Goal: Information Seeking & Learning: Find specific fact

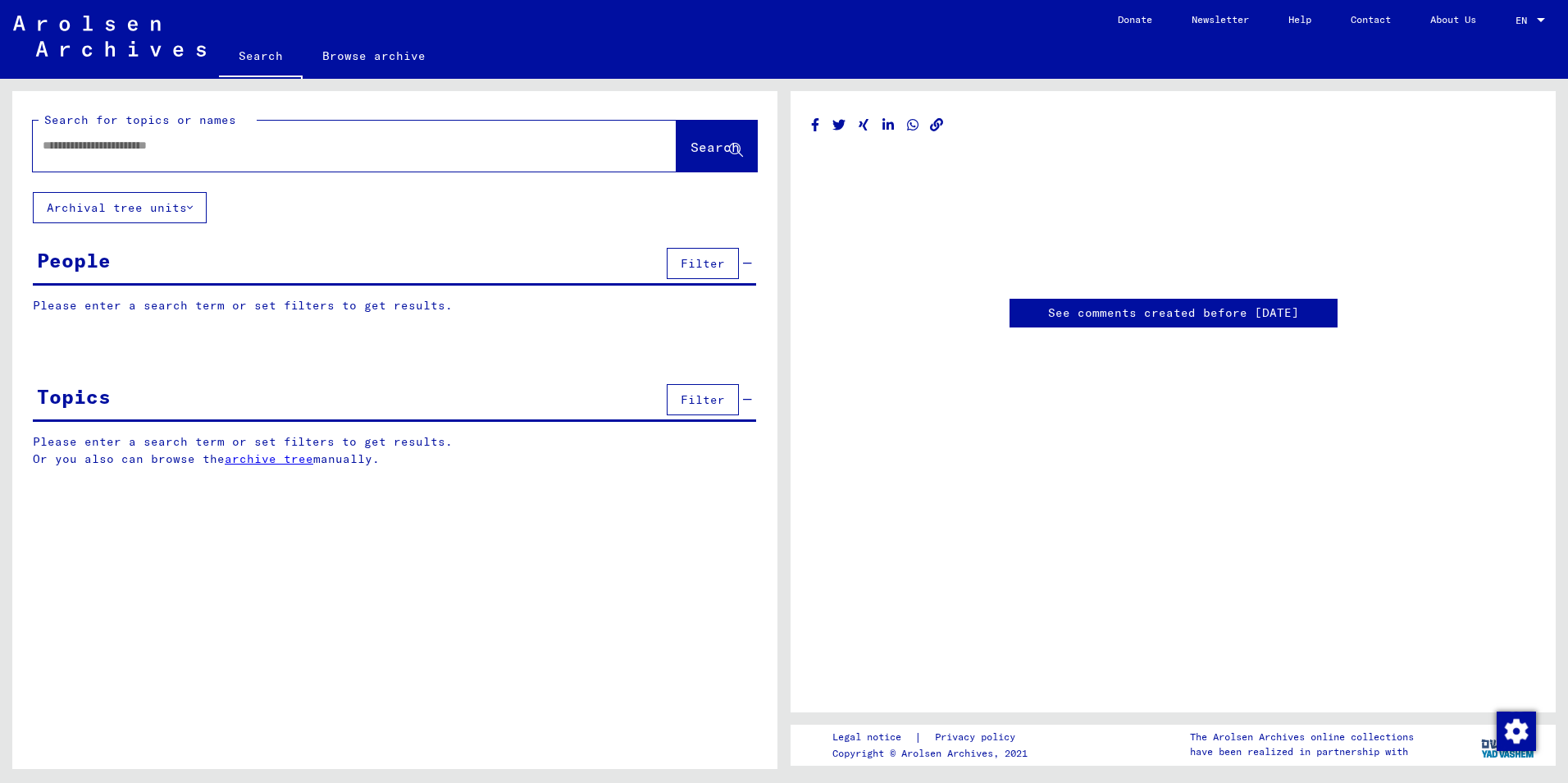
type input "********"
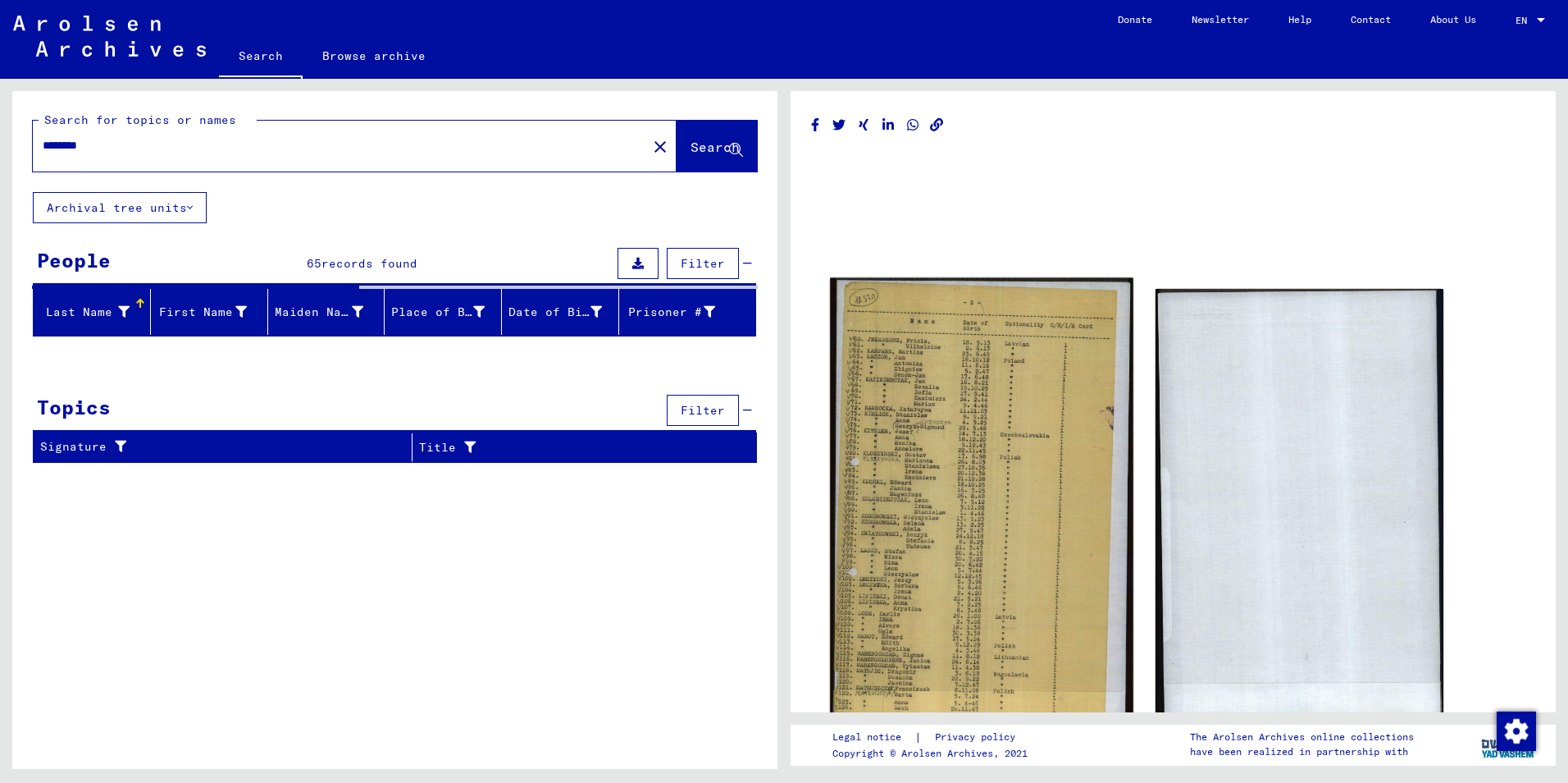
click at [919, 428] on img at bounding box center [982, 506] width 303 height 456
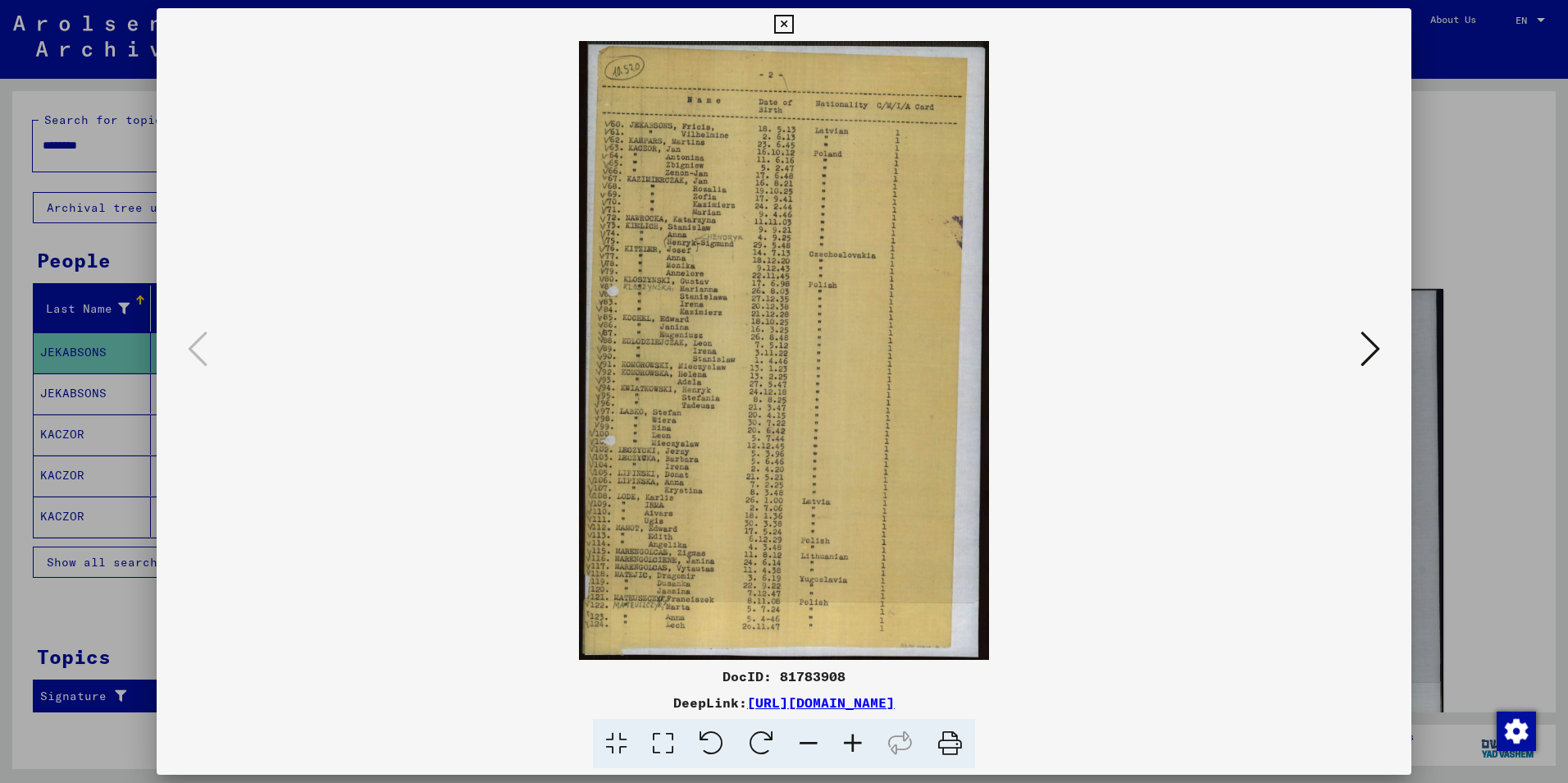
click at [861, 742] on icon at bounding box center [853, 743] width 44 height 50
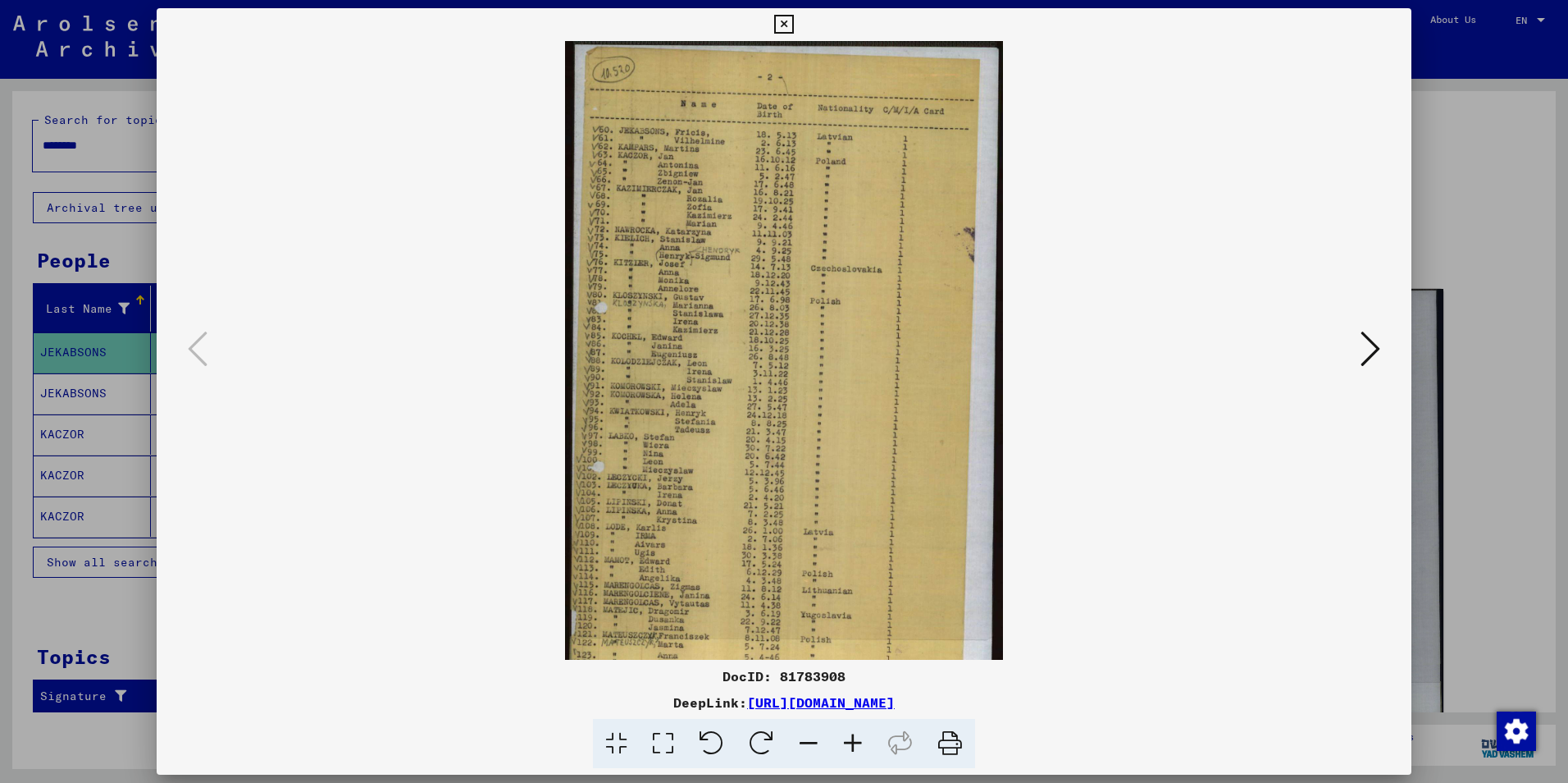
click at [861, 742] on icon at bounding box center [853, 743] width 44 height 50
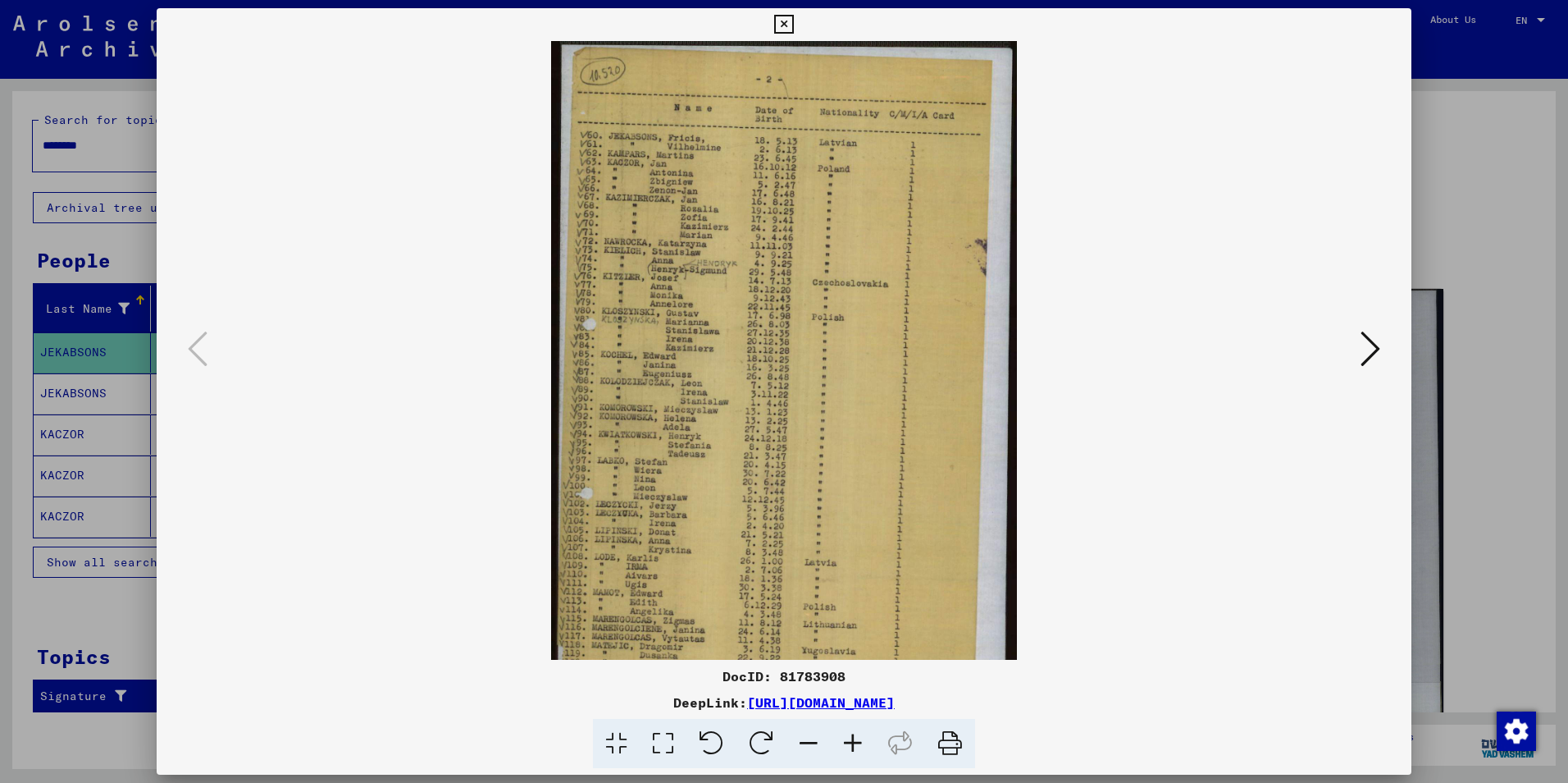
click at [860, 742] on icon at bounding box center [853, 743] width 44 height 50
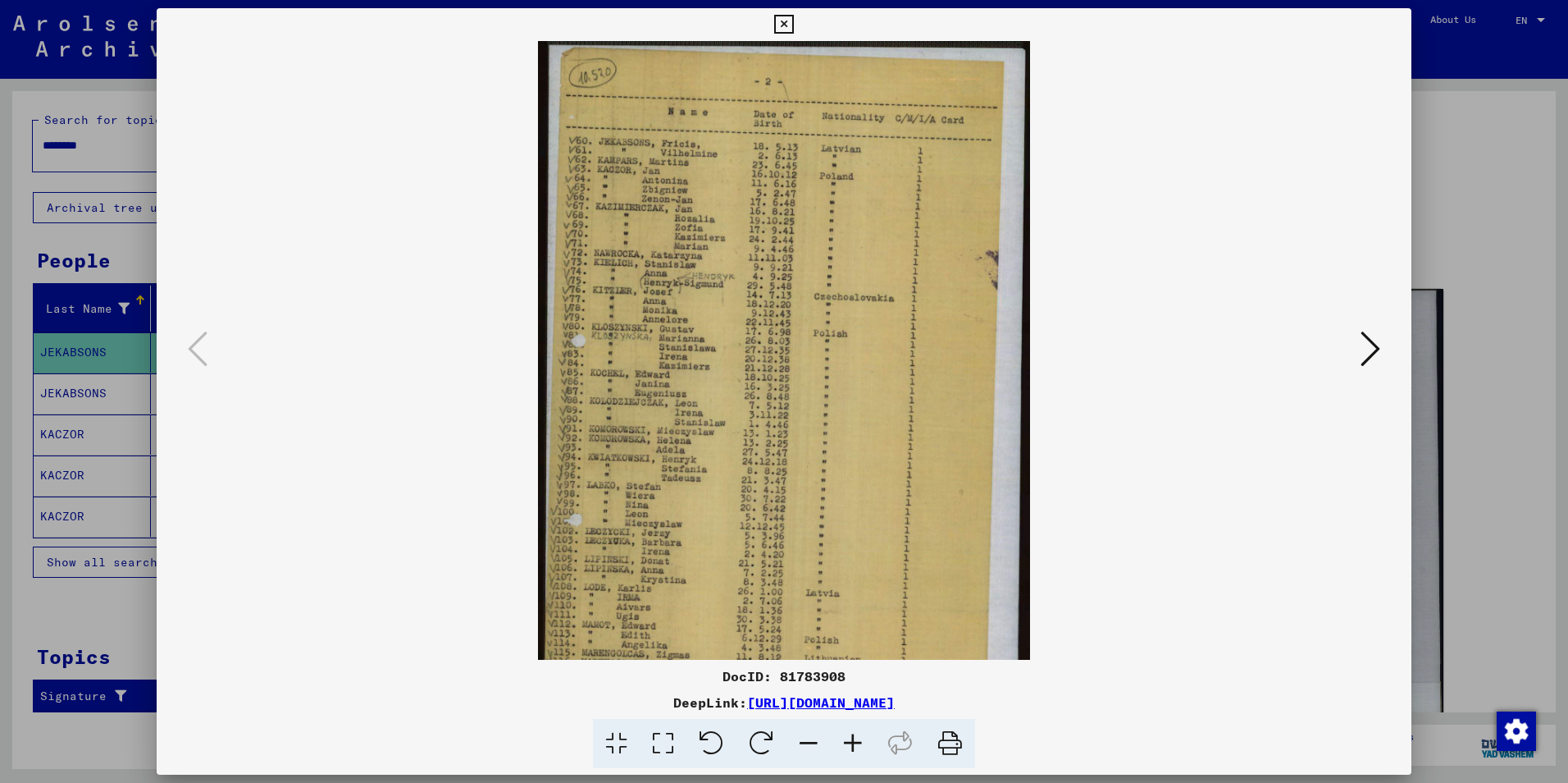
click at [860, 742] on icon at bounding box center [853, 743] width 44 height 50
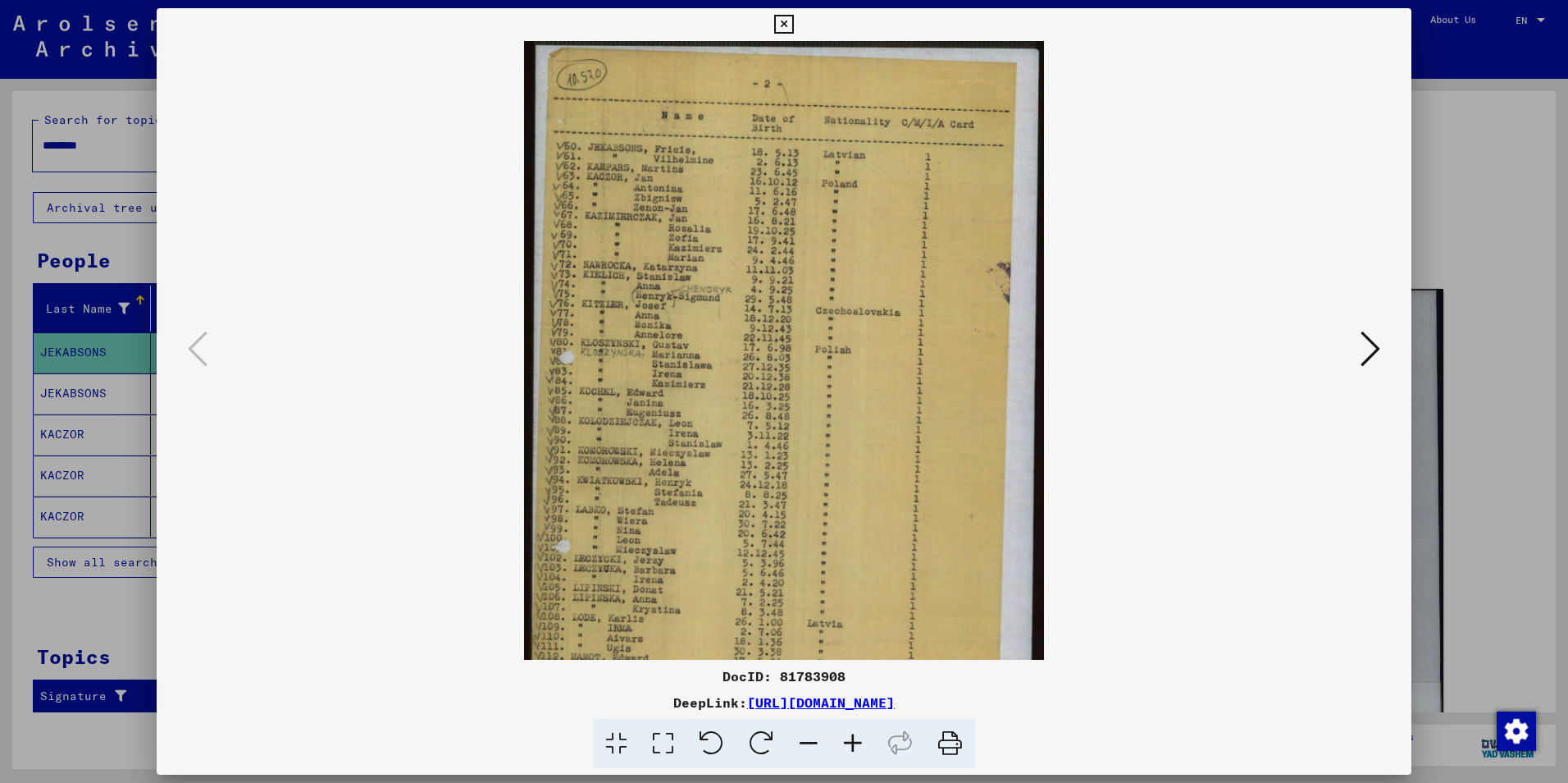
click at [860, 742] on icon at bounding box center [853, 743] width 44 height 50
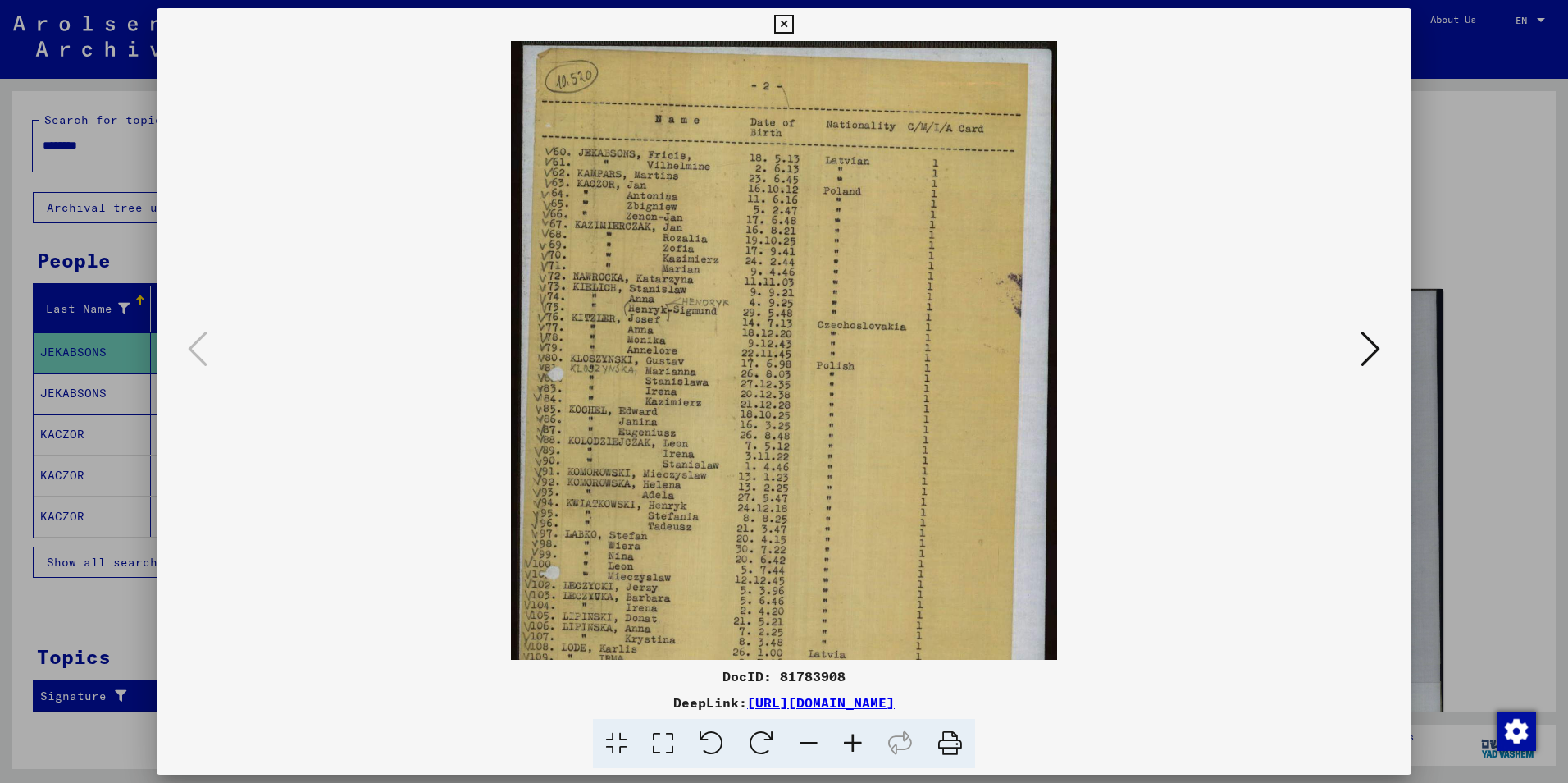
click at [860, 742] on icon at bounding box center [853, 743] width 44 height 50
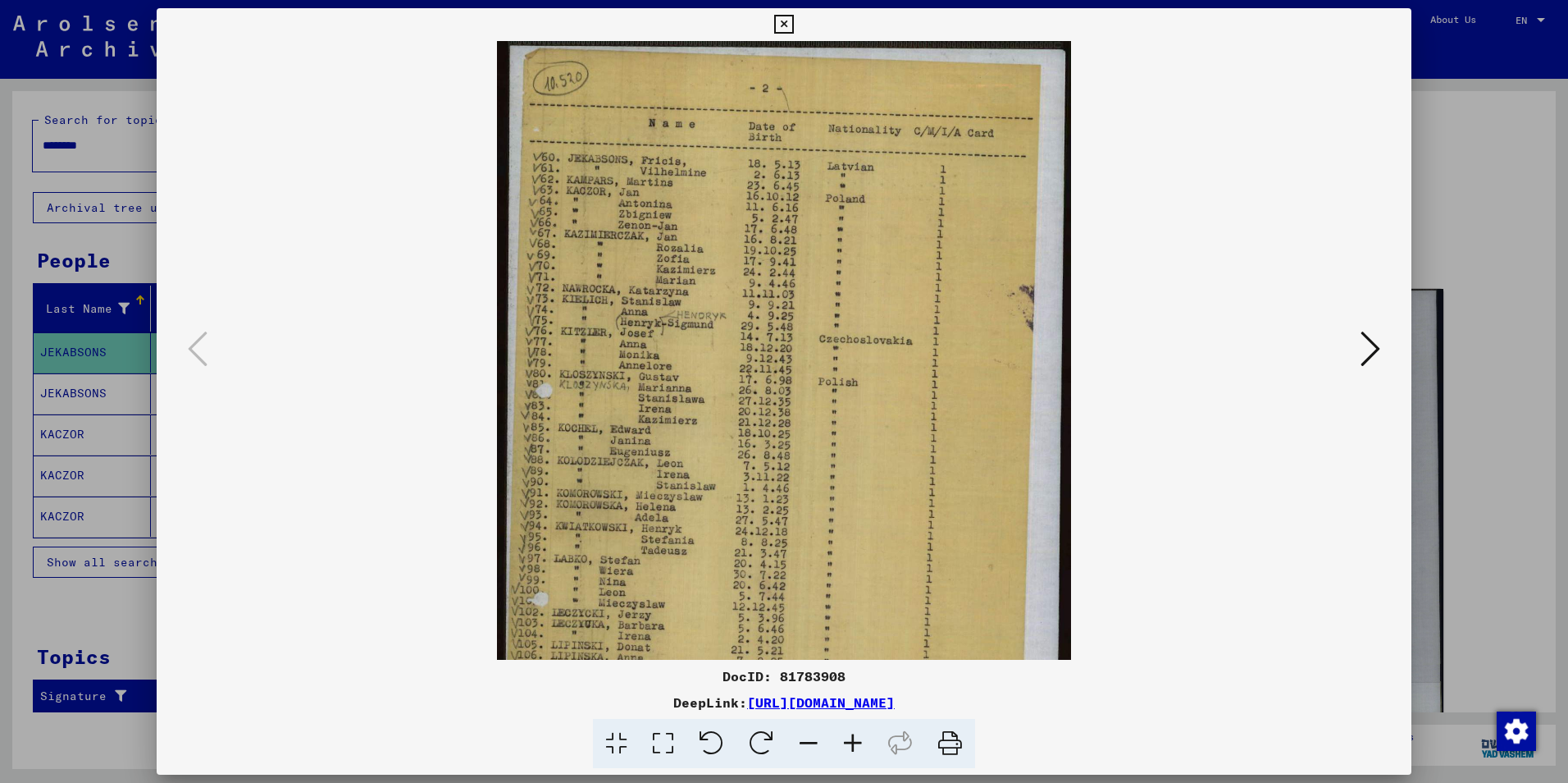
click at [860, 742] on icon at bounding box center [853, 743] width 44 height 50
click at [859, 741] on icon at bounding box center [853, 743] width 44 height 50
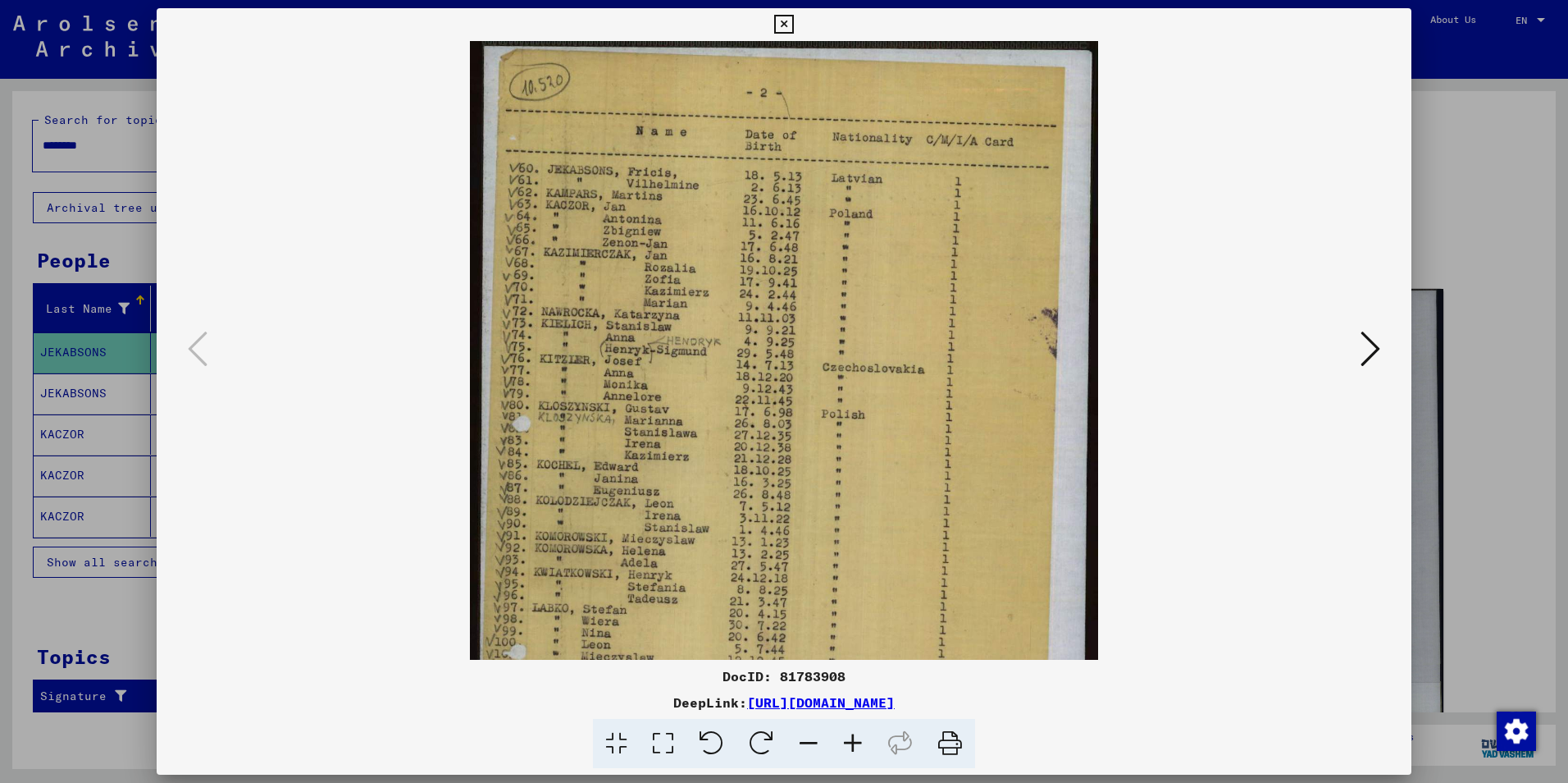
click at [859, 741] on icon at bounding box center [853, 743] width 44 height 50
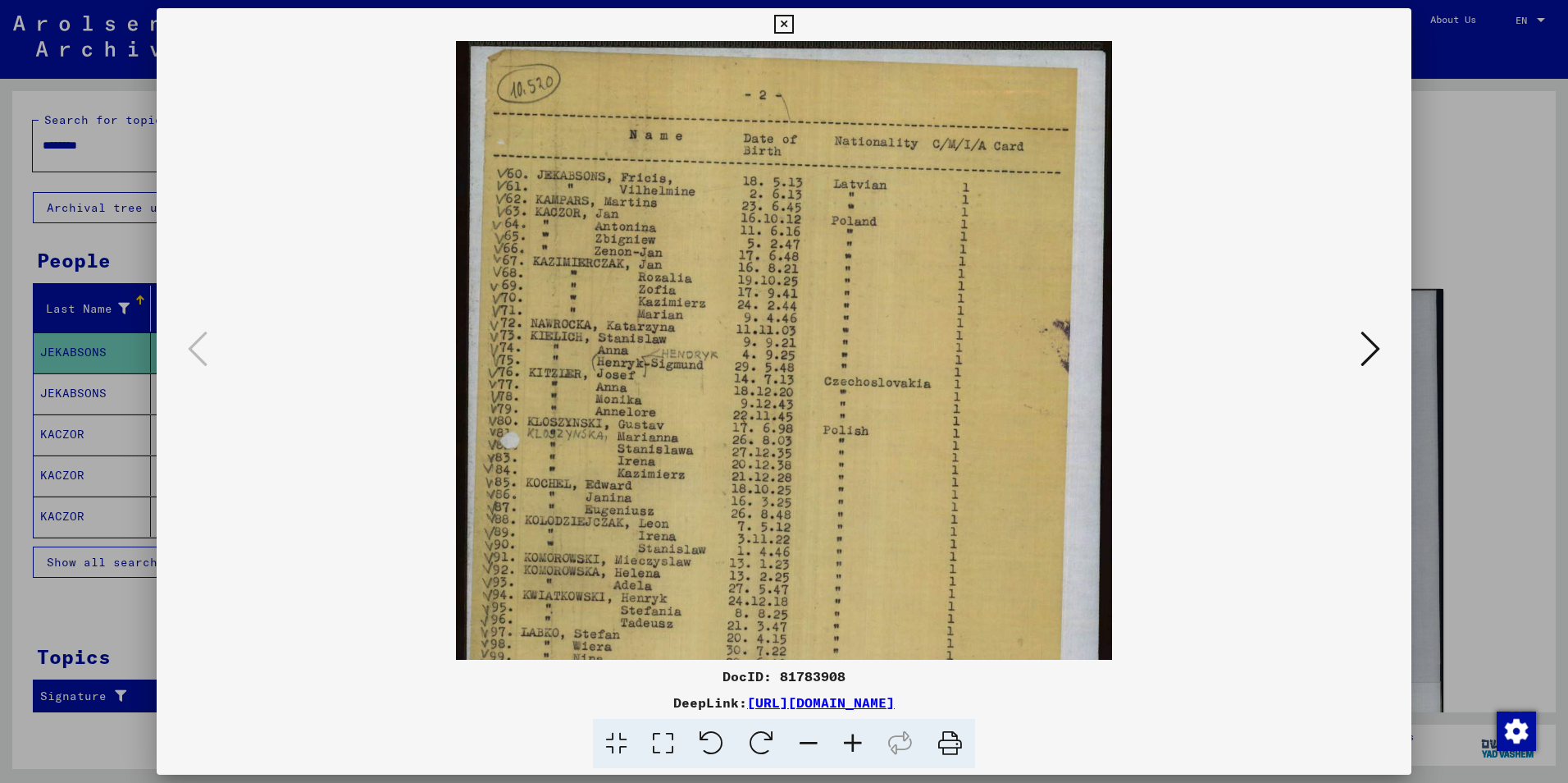
click at [859, 741] on icon at bounding box center [853, 743] width 44 height 50
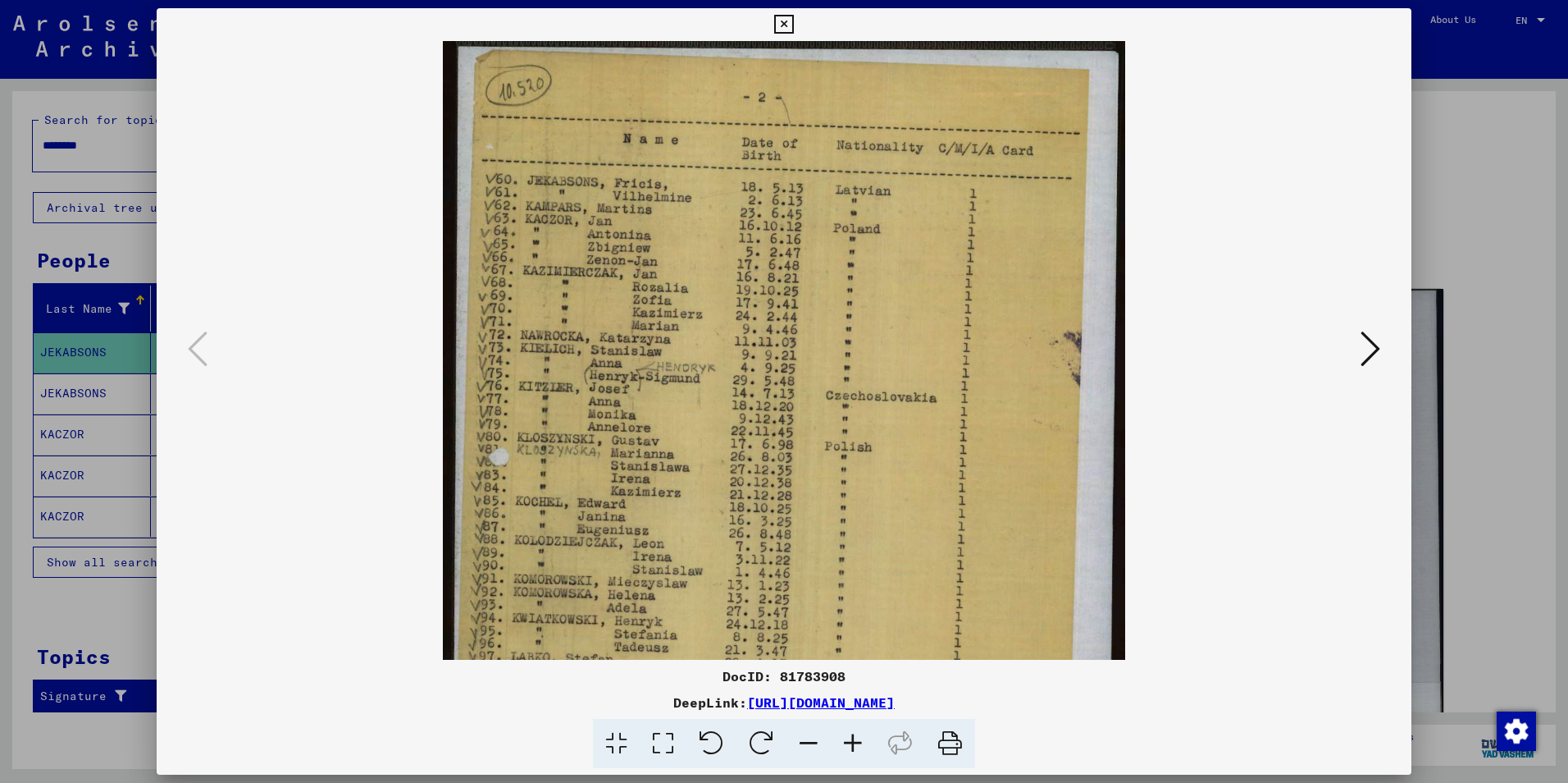
click at [859, 741] on icon at bounding box center [853, 743] width 44 height 50
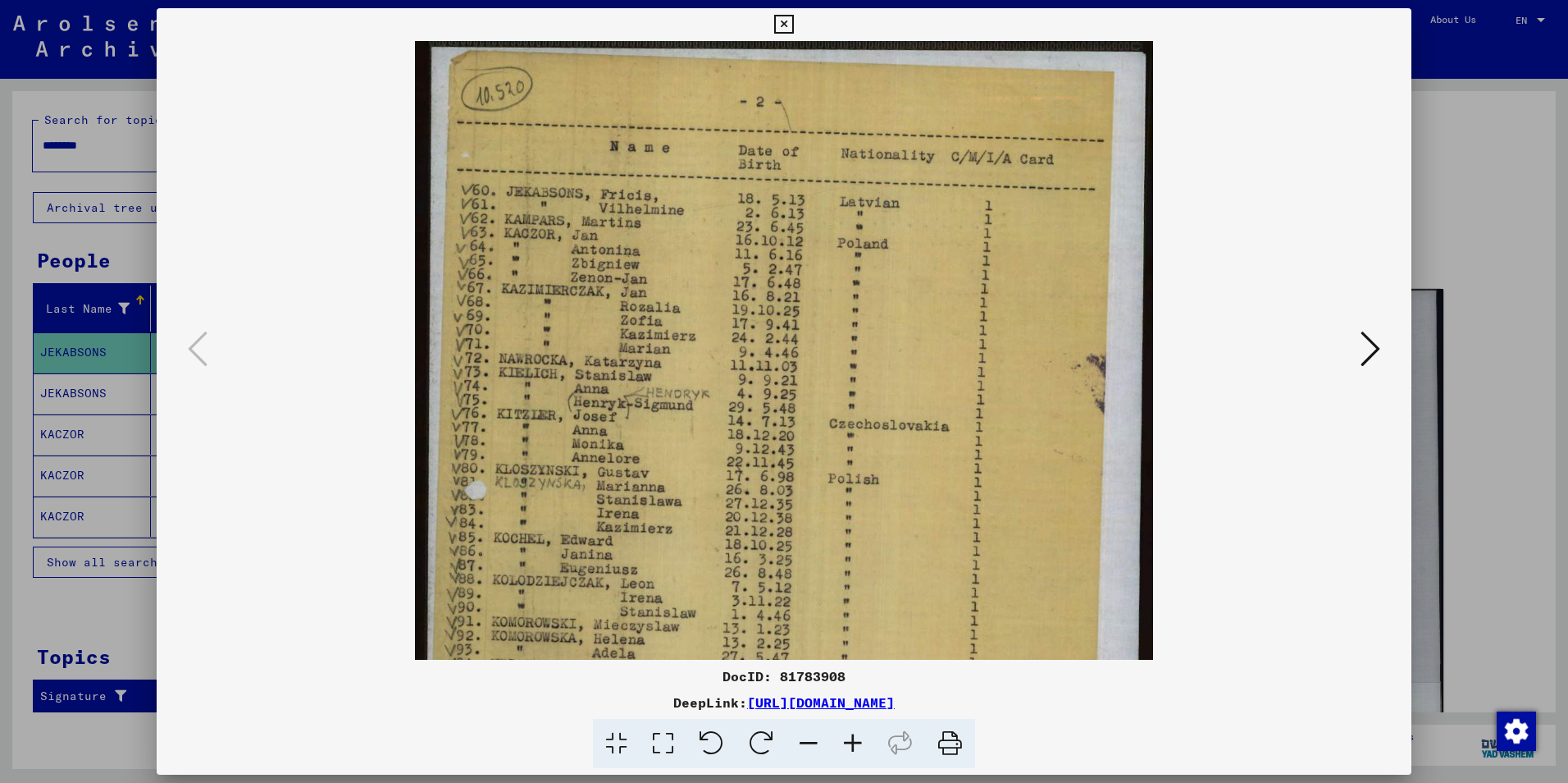
click at [859, 741] on icon at bounding box center [853, 743] width 44 height 50
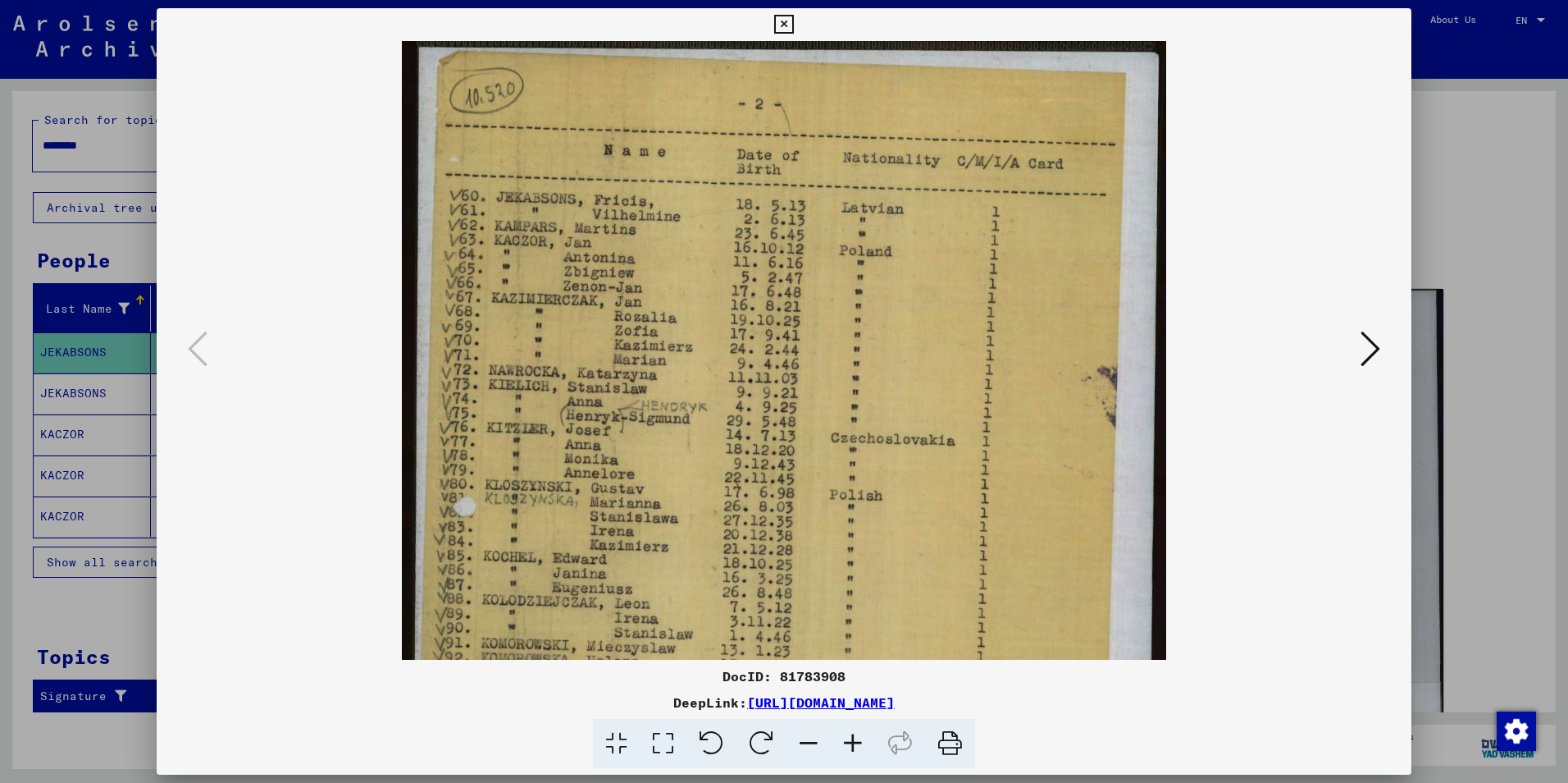
click at [859, 741] on icon at bounding box center [853, 743] width 44 height 50
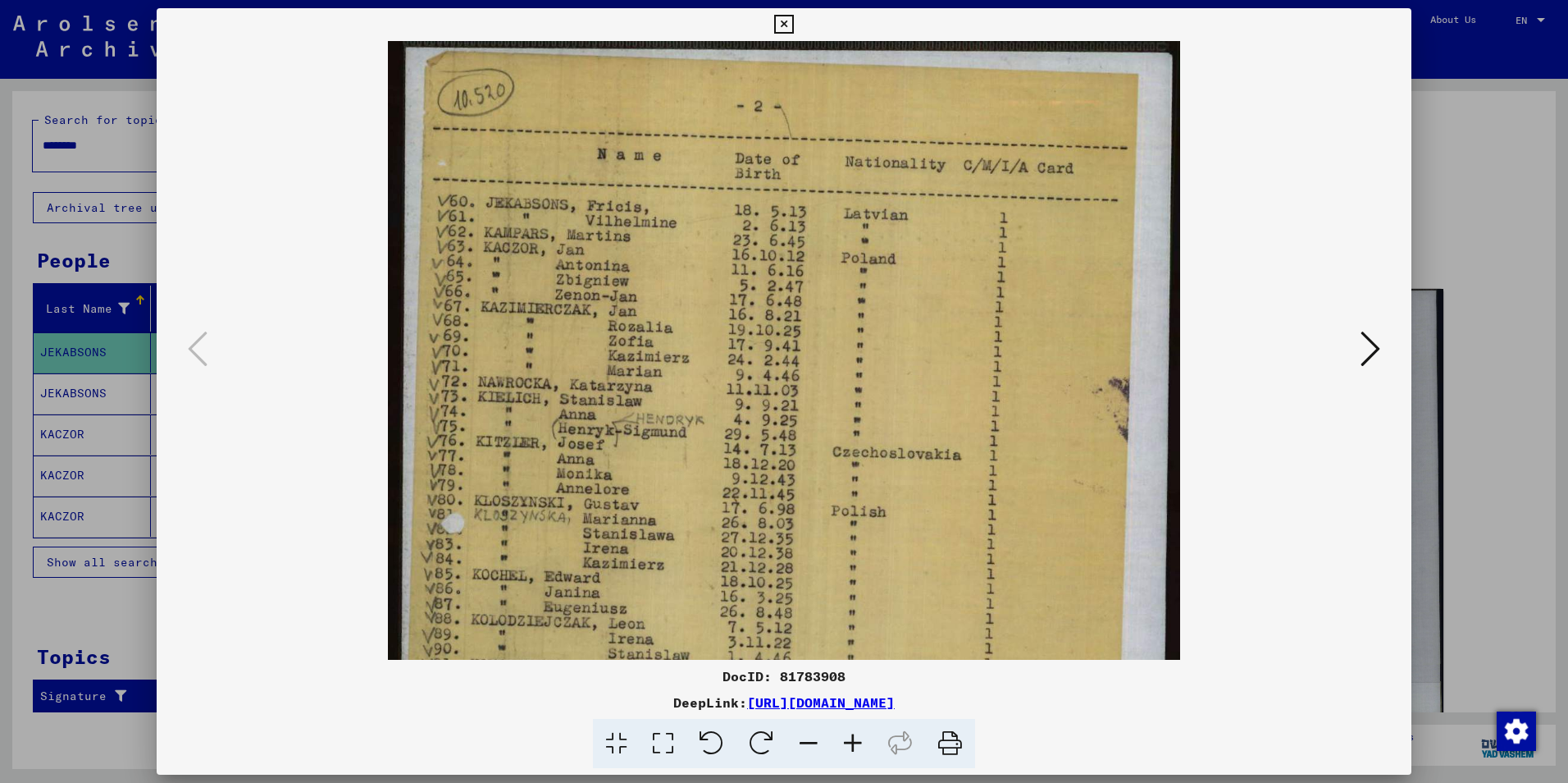
click at [859, 741] on icon at bounding box center [853, 743] width 44 height 50
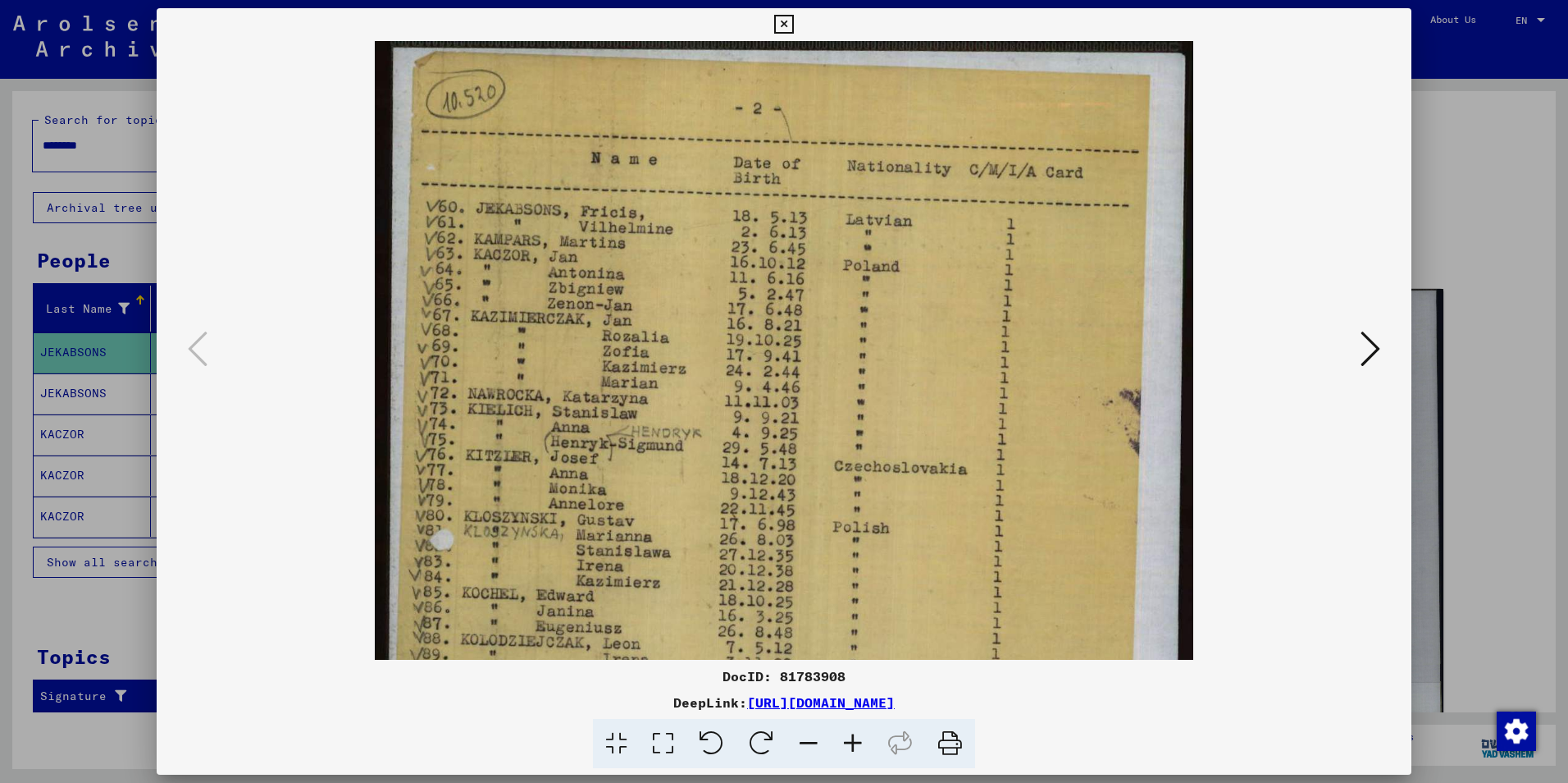
click at [859, 741] on icon at bounding box center [853, 743] width 44 height 50
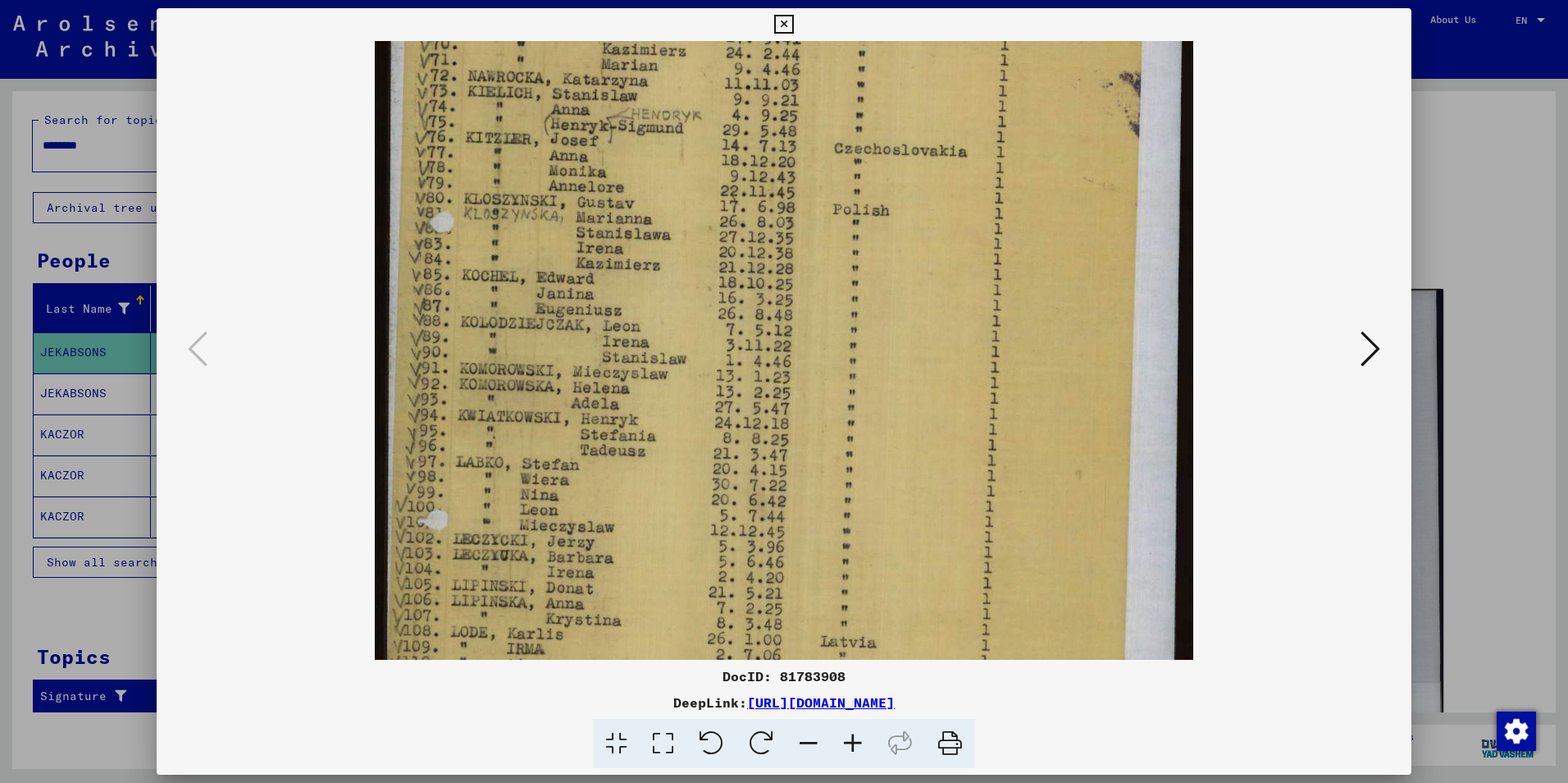
scroll to position [342, 0]
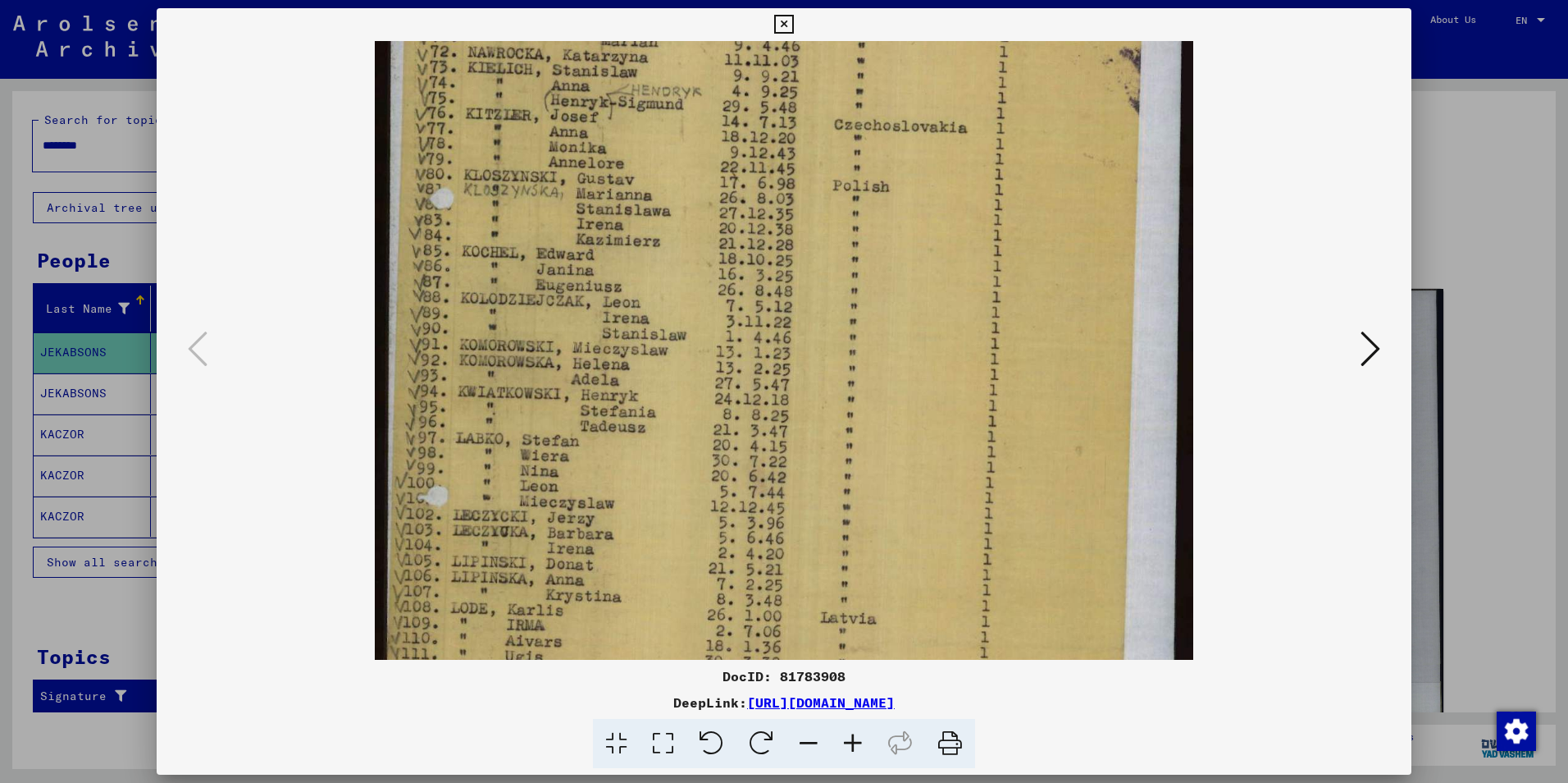
drag, startPoint x: 787, startPoint y: 552, endPoint x: 989, endPoint y: 211, distance: 396.3
click at [989, 211] on img at bounding box center [784, 316] width 820 height 1234
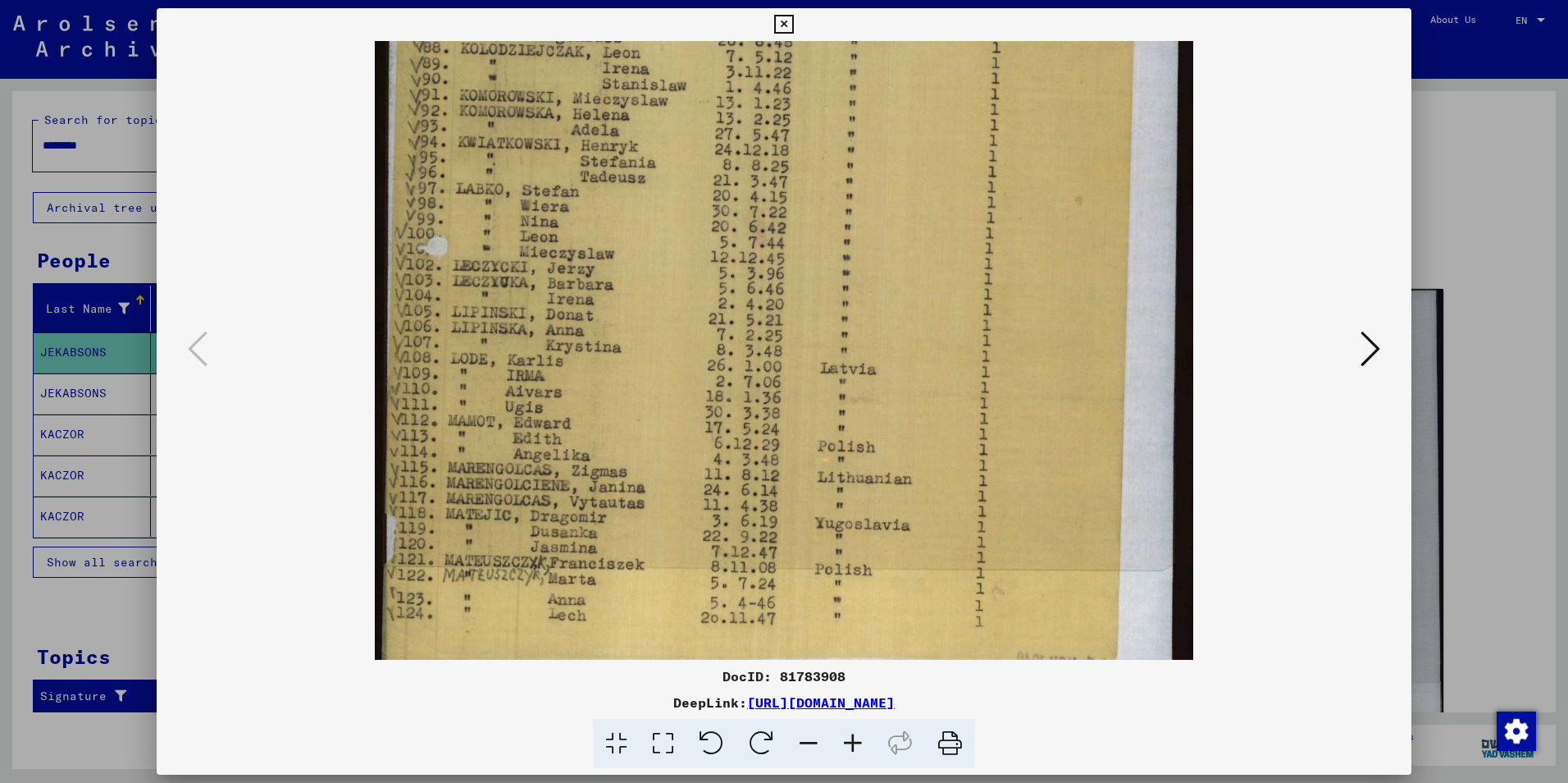
scroll to position [616, 0]
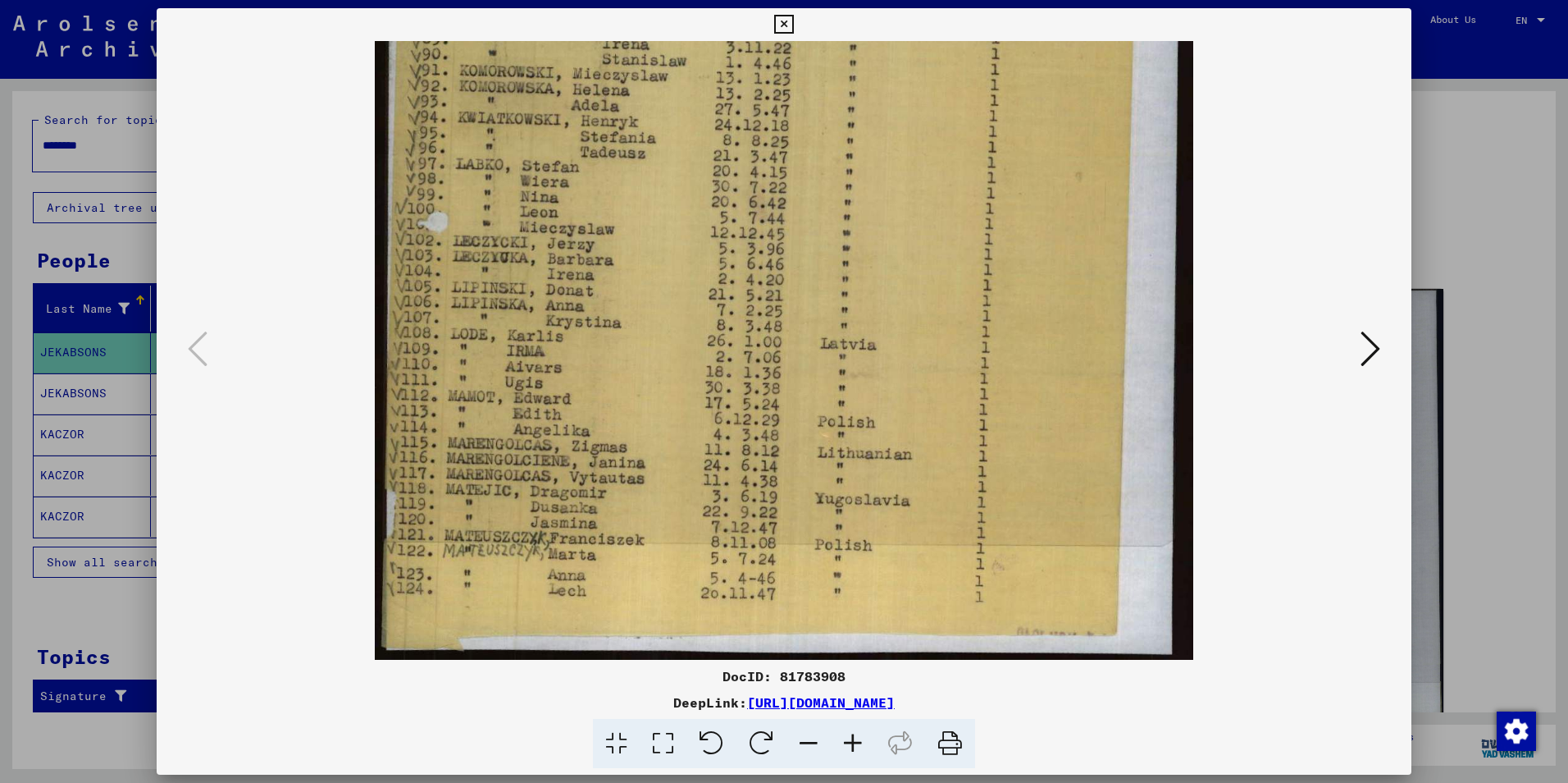
drag, startPoint x: 713, startPoint y: 358, endPoint x: 733, endPoint y: 126, distance: 232.9
click at [733, 126] on img at bounding box center [784, 42] width 820 height 1234
drag, startPoint x: 785, startPoint y: 443, endPoint x: 799, endPoint y: 324, distance: 119.8
click at [799, 324] on img at bounding box center [784, 42] width 820 height 1234
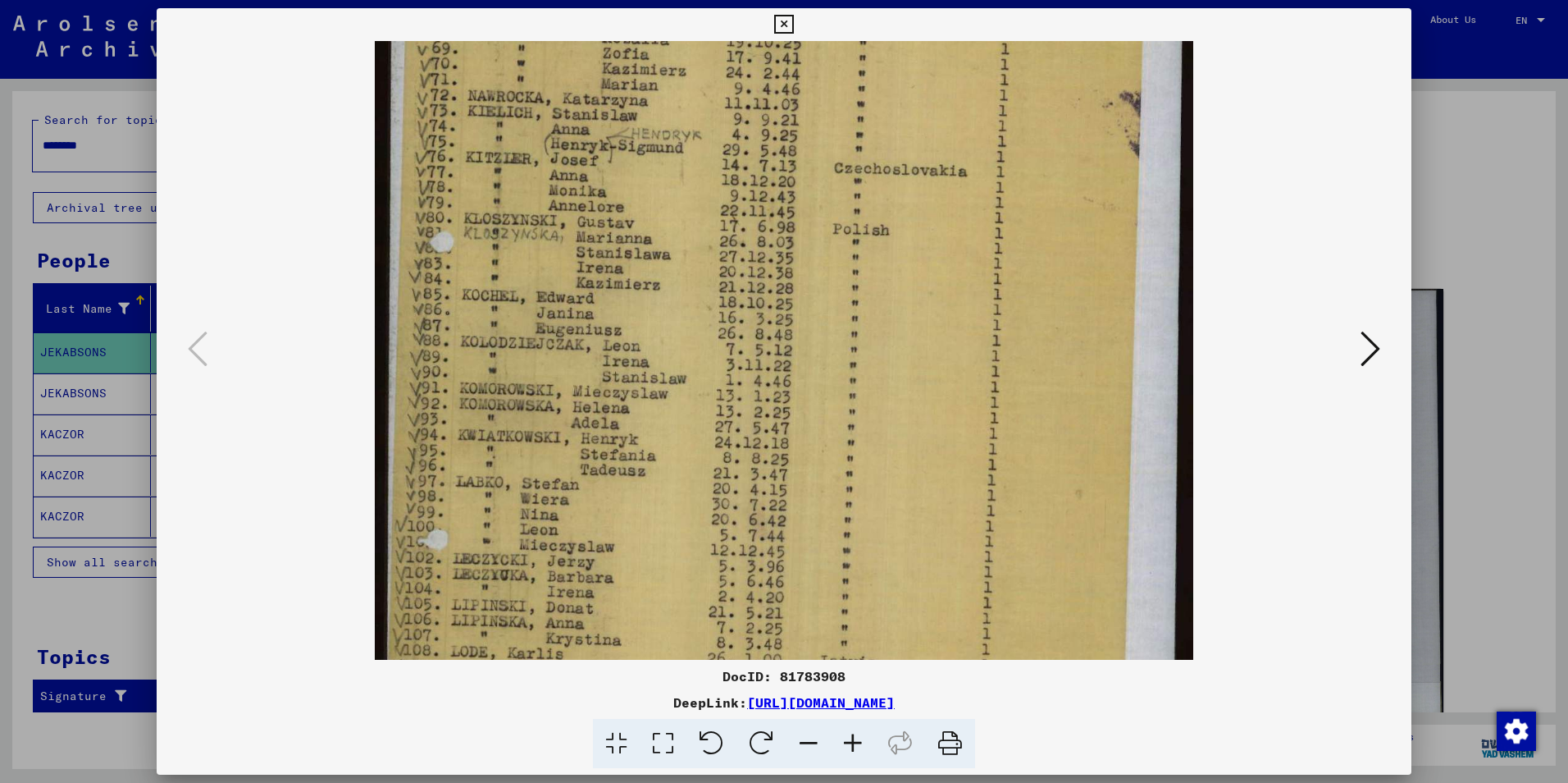
drag, startPoint x: 799, startPoint y: 218, endPoint x: 762, endPoint y: 535, distance: 319.2
click at [762, 535] on img at bounding box center [784, 359] width 820 height 1234
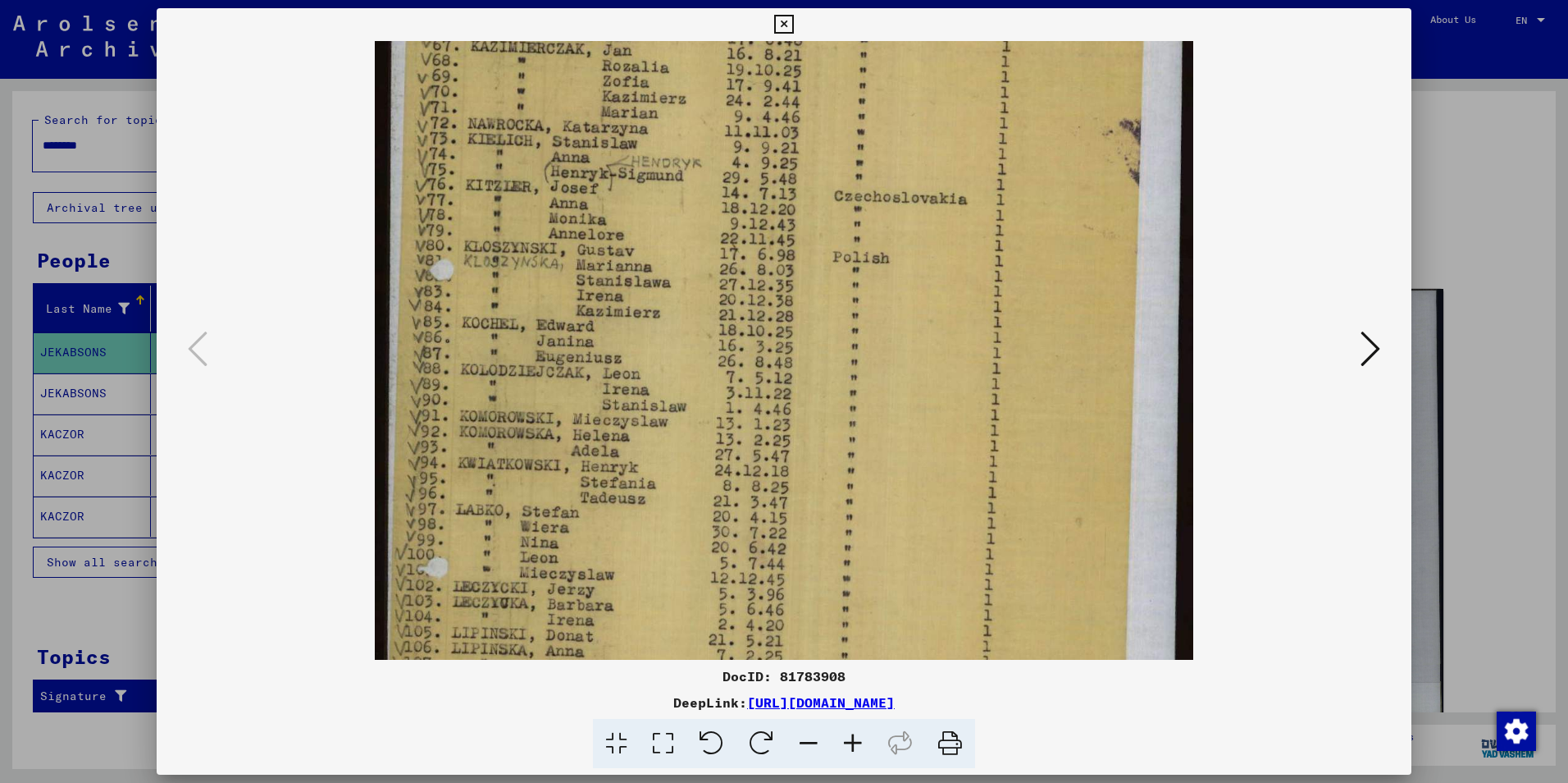
scroll to position [273, 0]
drag, startPoint x: 866, startPoint y: 520, endPoint x: 967, endPoint y: 367, distance: 183.3
click at [967, 367] on img at bounding box center [784, 384] width 820 height 1234
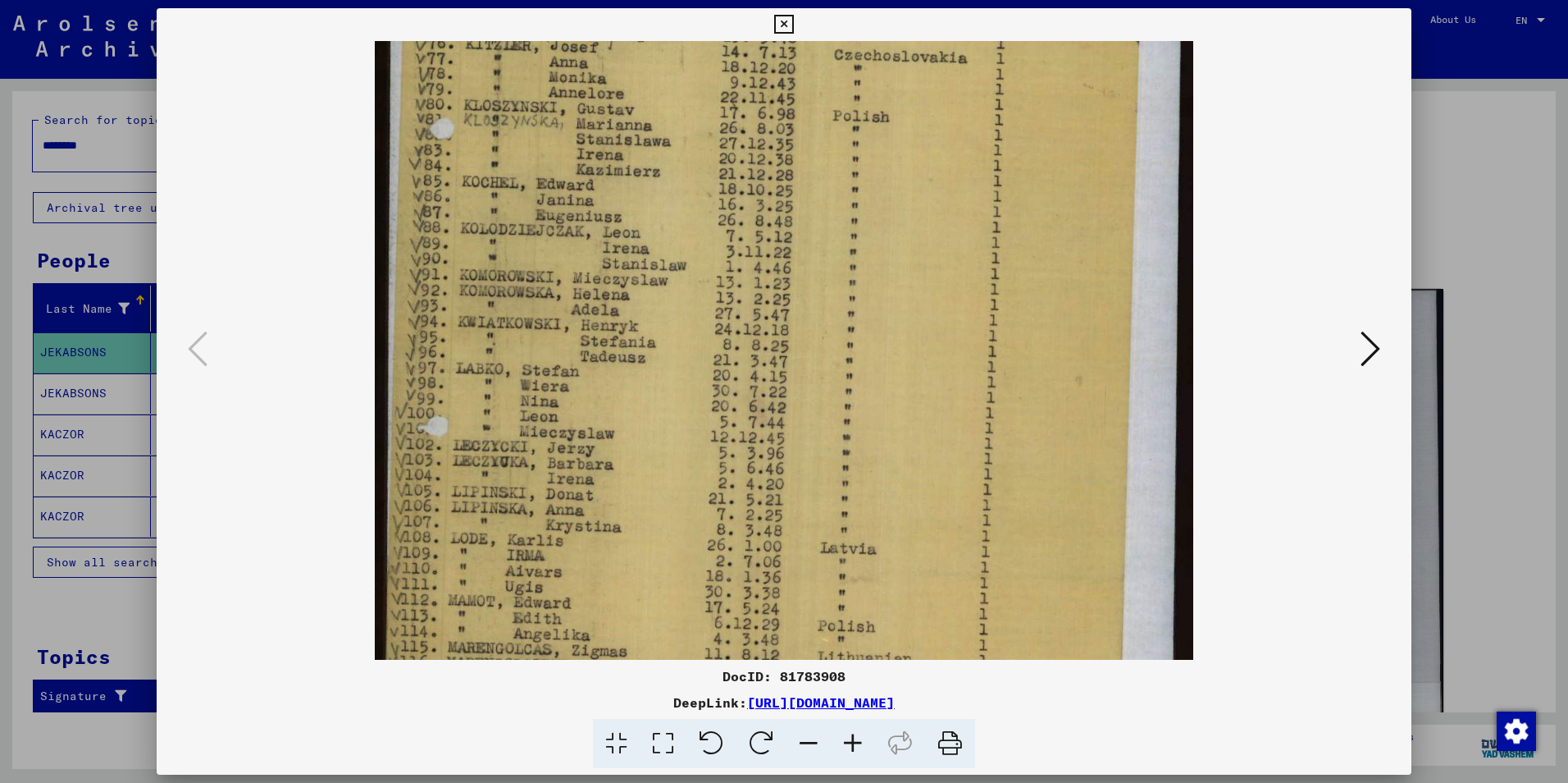
scroll to position [422, 0]
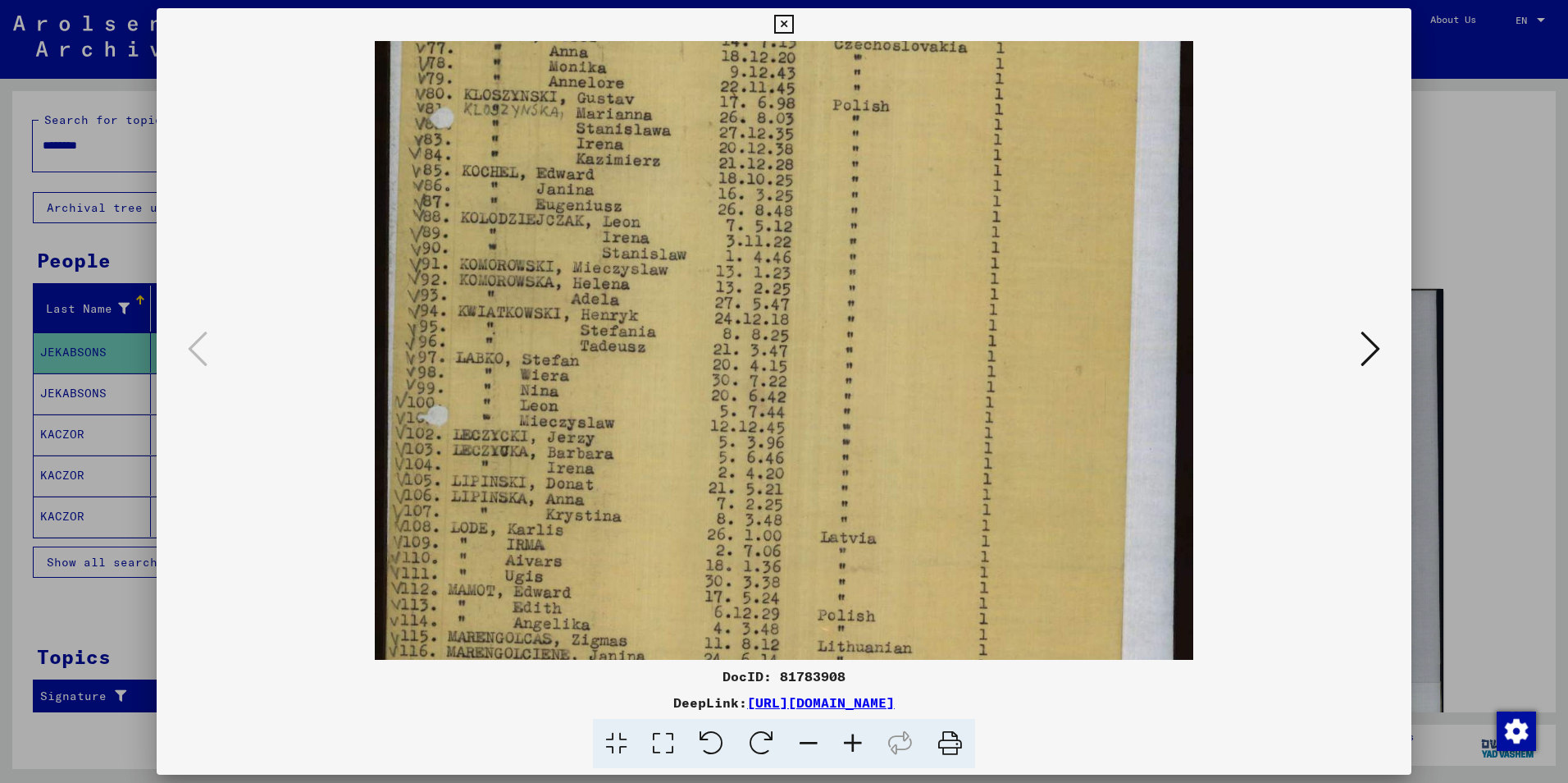
drag, startPoint x: 695, startPoint y: 470, endPoint x: 752, endPoint y: 321, distance: 159.5
click at [752, 321] on img at bounding box center [784, 236] width 820 height 1234
